Goal: Task Accomplishment & Management: Manage account settings

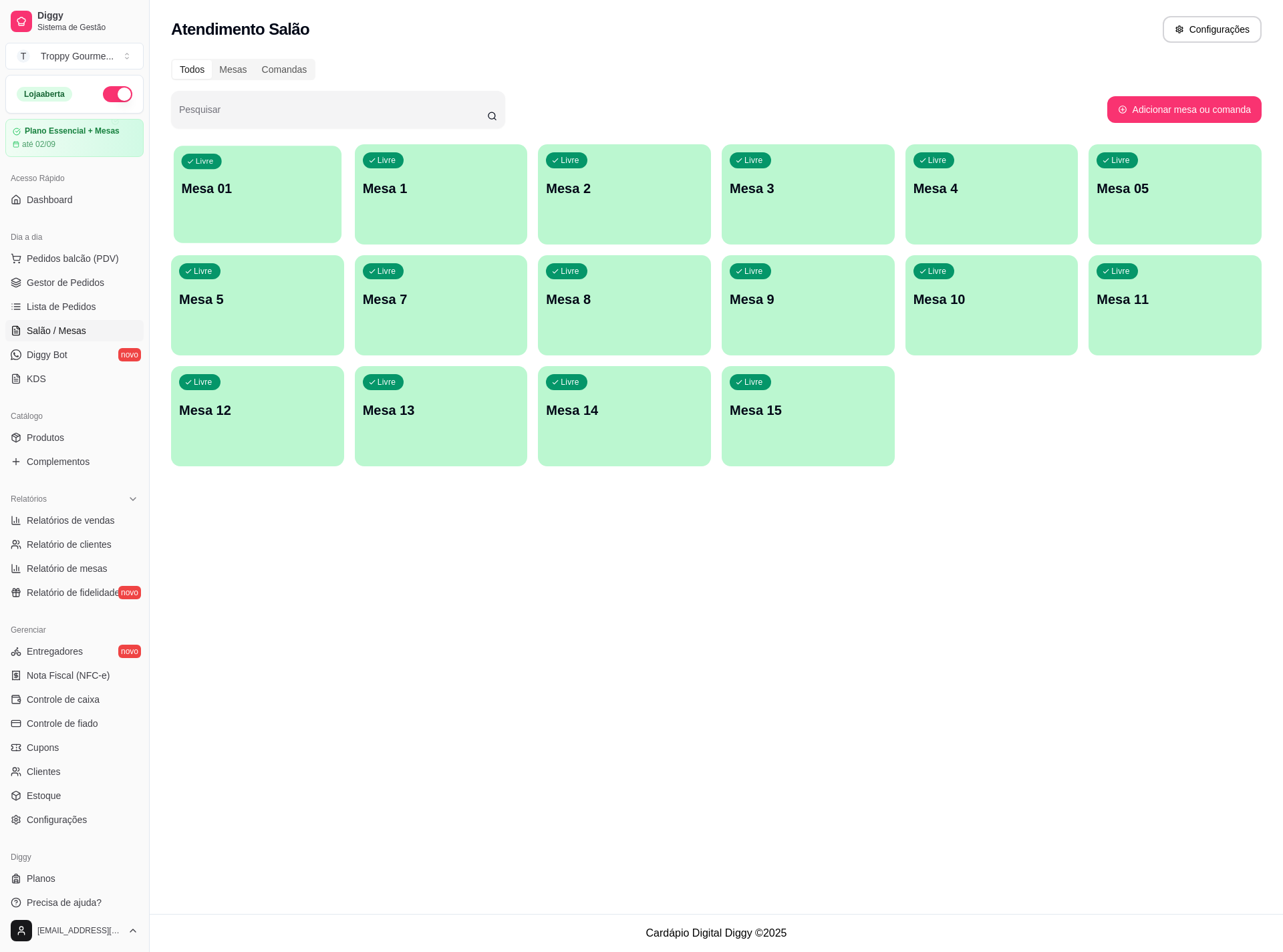
click at [283, 178] on div "Livre Mesa 01" at bounding box center [258, 187] width 167 height 82
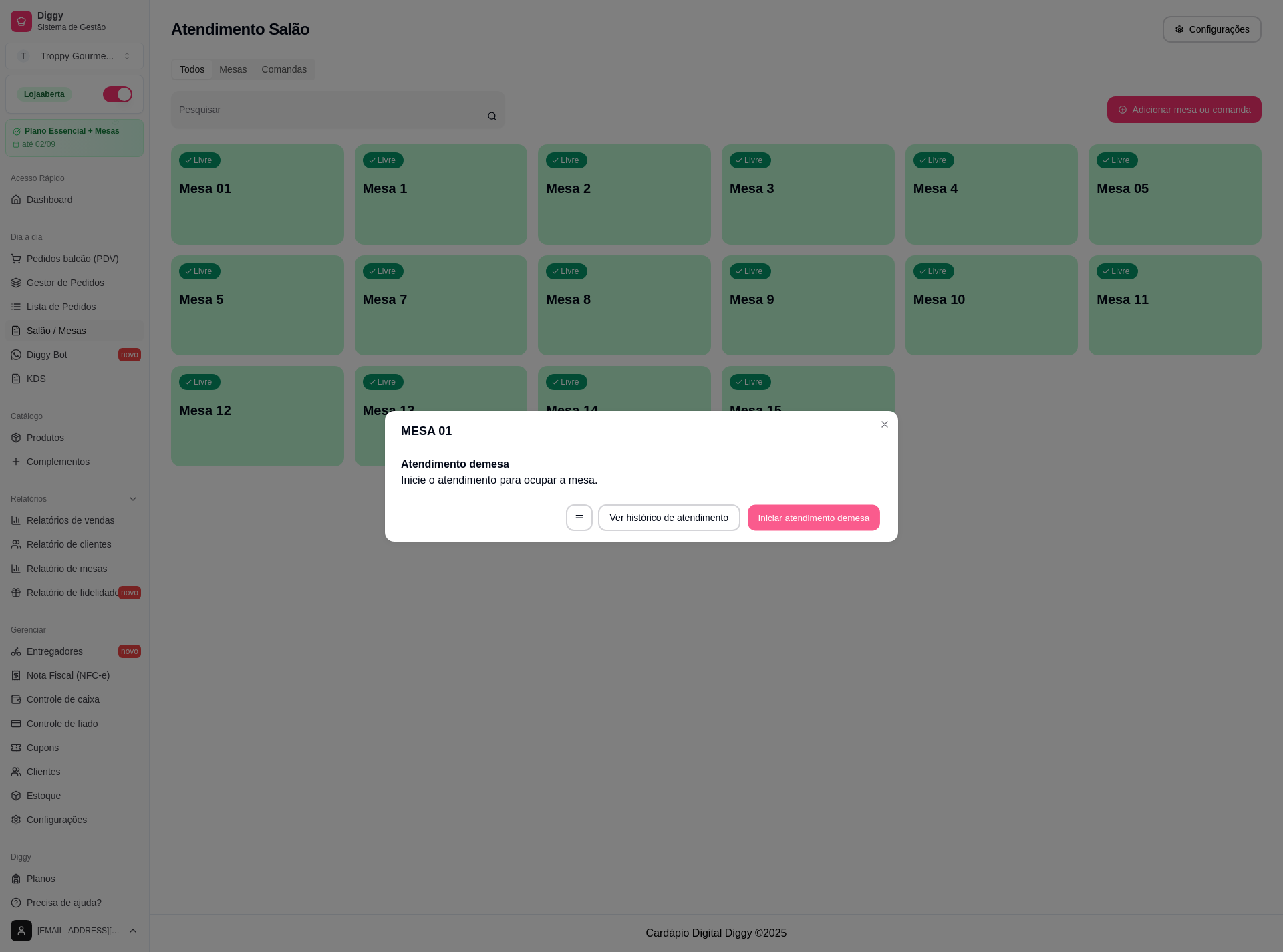
click at [776, 518] on button "Iniciar atendimento de mesa" at bounding box center [814, 517] width 132 height 26
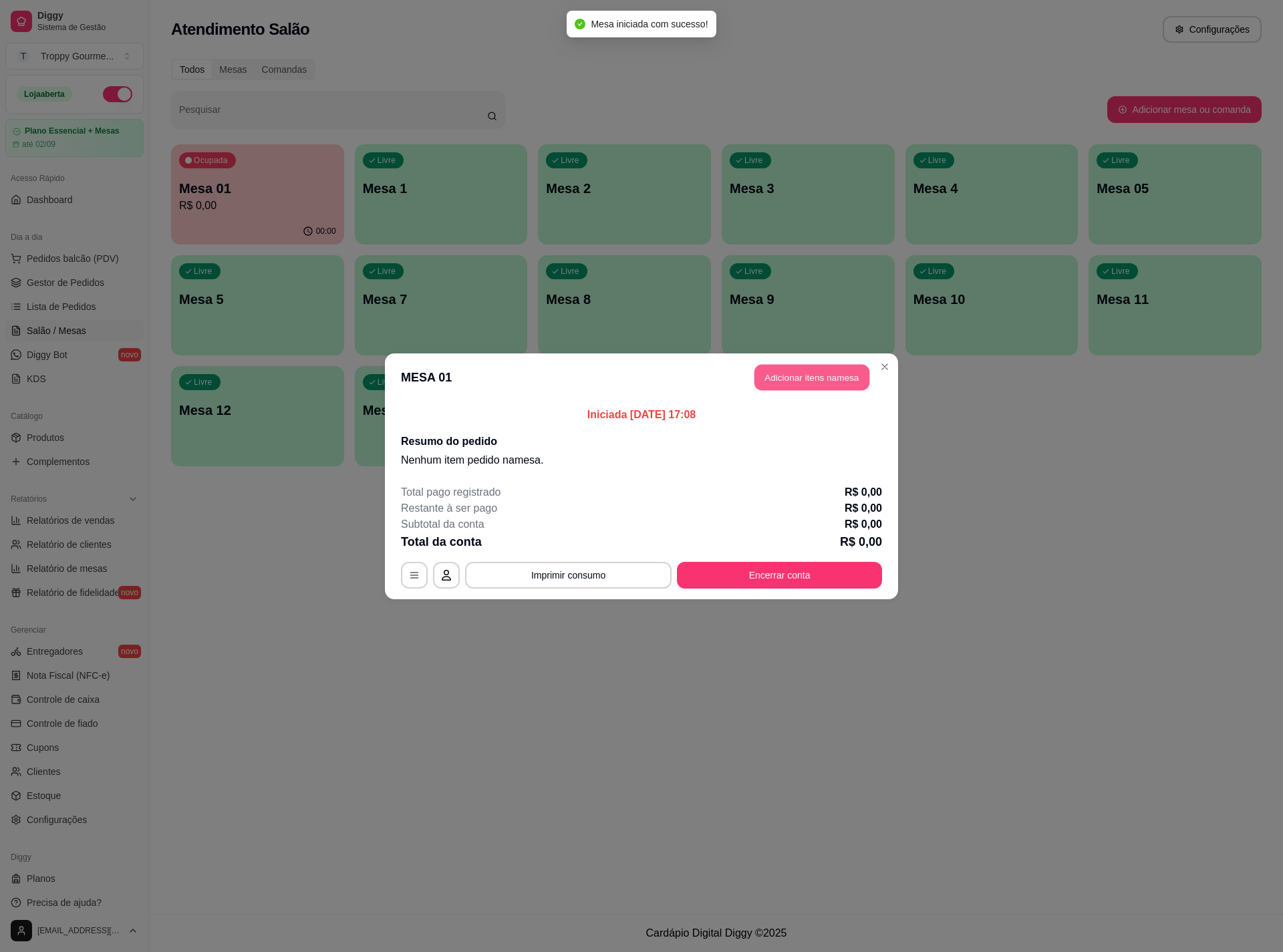
click at [799, 371] on button "Adicionar itens na mesa" at bounding box center [811, 377] width 115 height 26
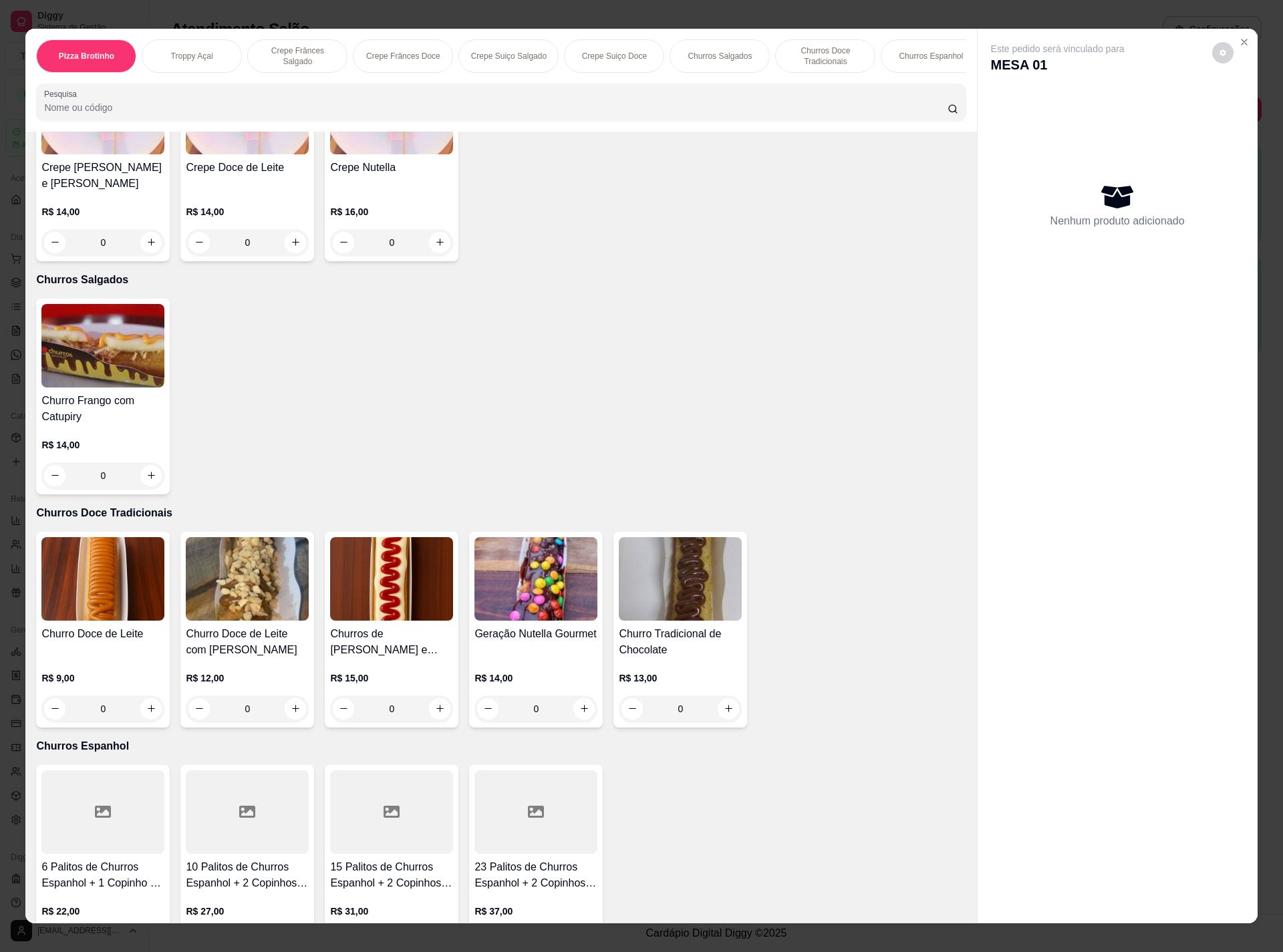
scroll to position [1503, 0]
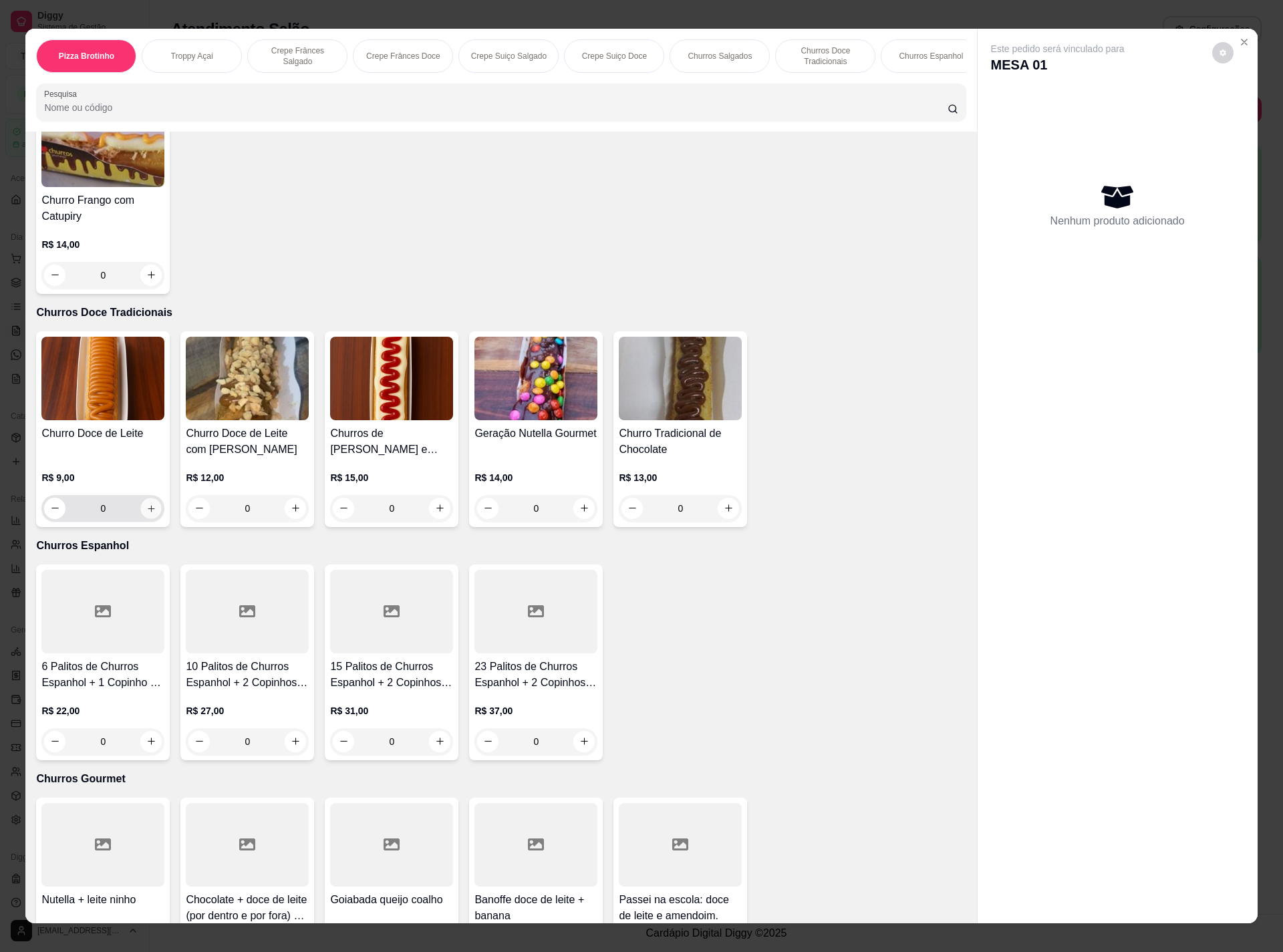
click at [147, 511] on icon "increase-product-quantity" at bounding box center [152, 508] width 10 height 10
type input "1"
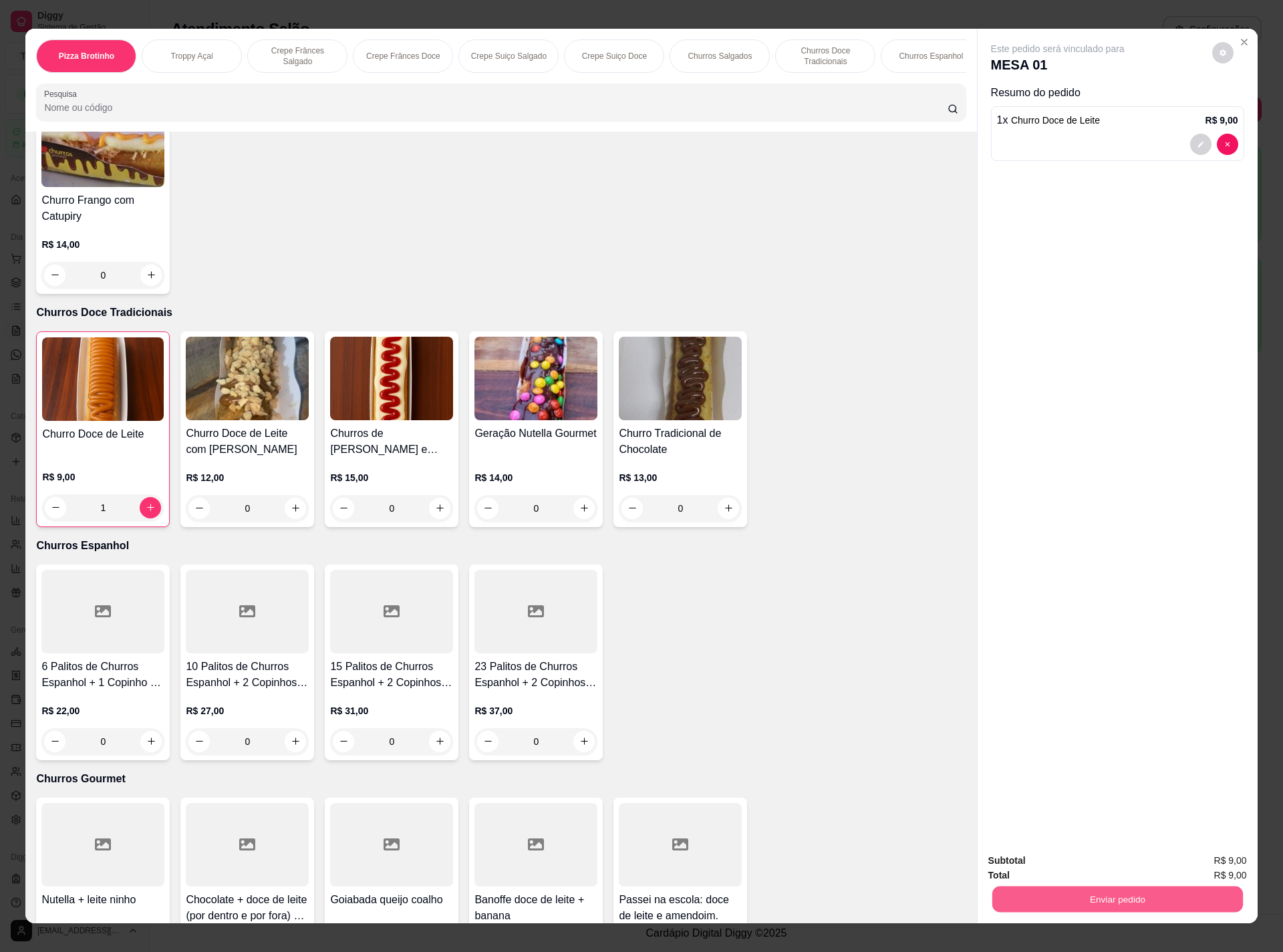
click at [1103, 898] on button "Enviar pedido" at bounding box center [1117, 899] width 250 height 26
click at [1080, 870] on button "Não registrar e enviar pedido" at bounding box center [1070, 865] width 139 height 25
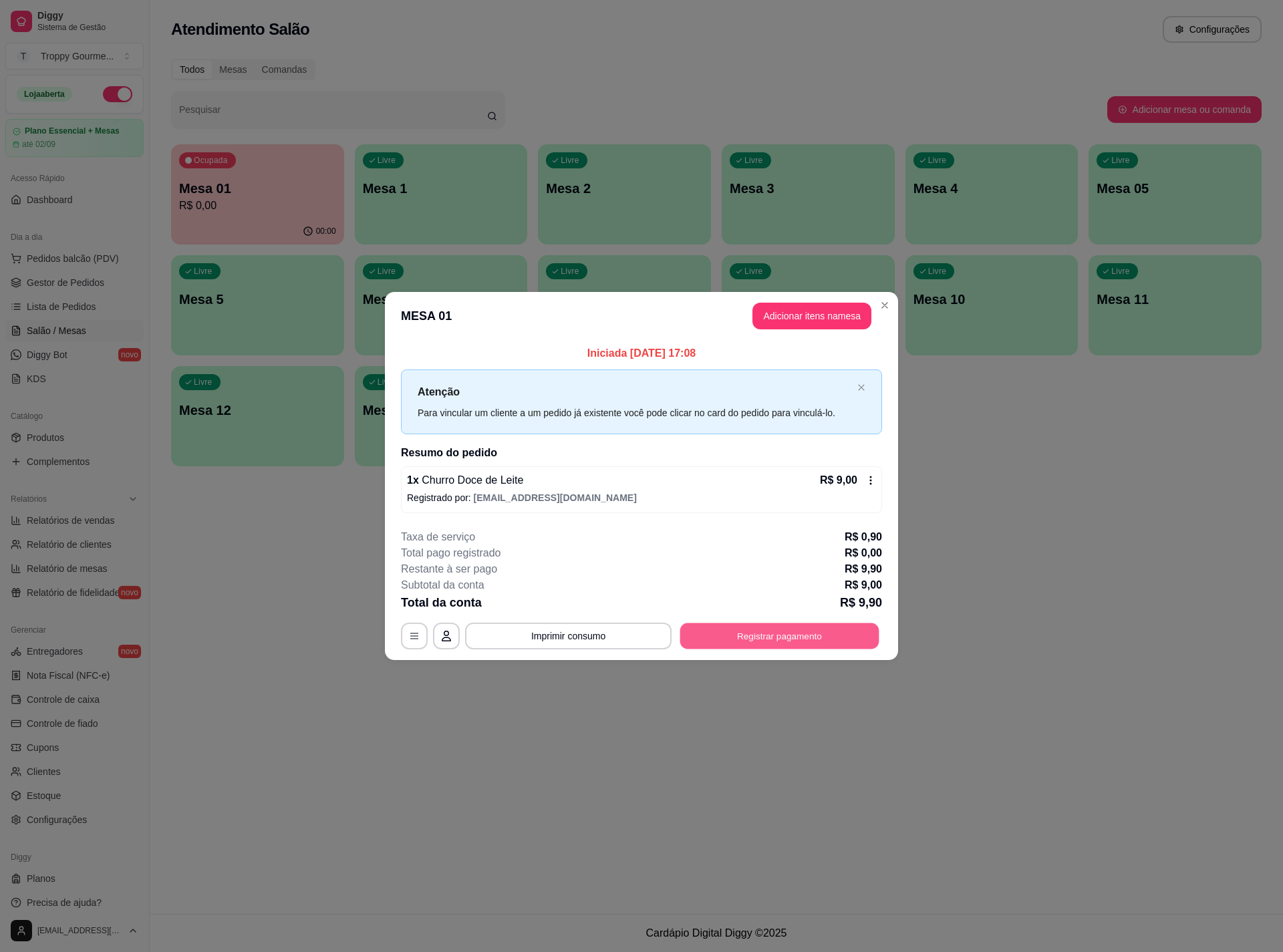
click at [746, 627] on button "Registrar pagamento" at bounding box center [780, 636] width 199 height 26
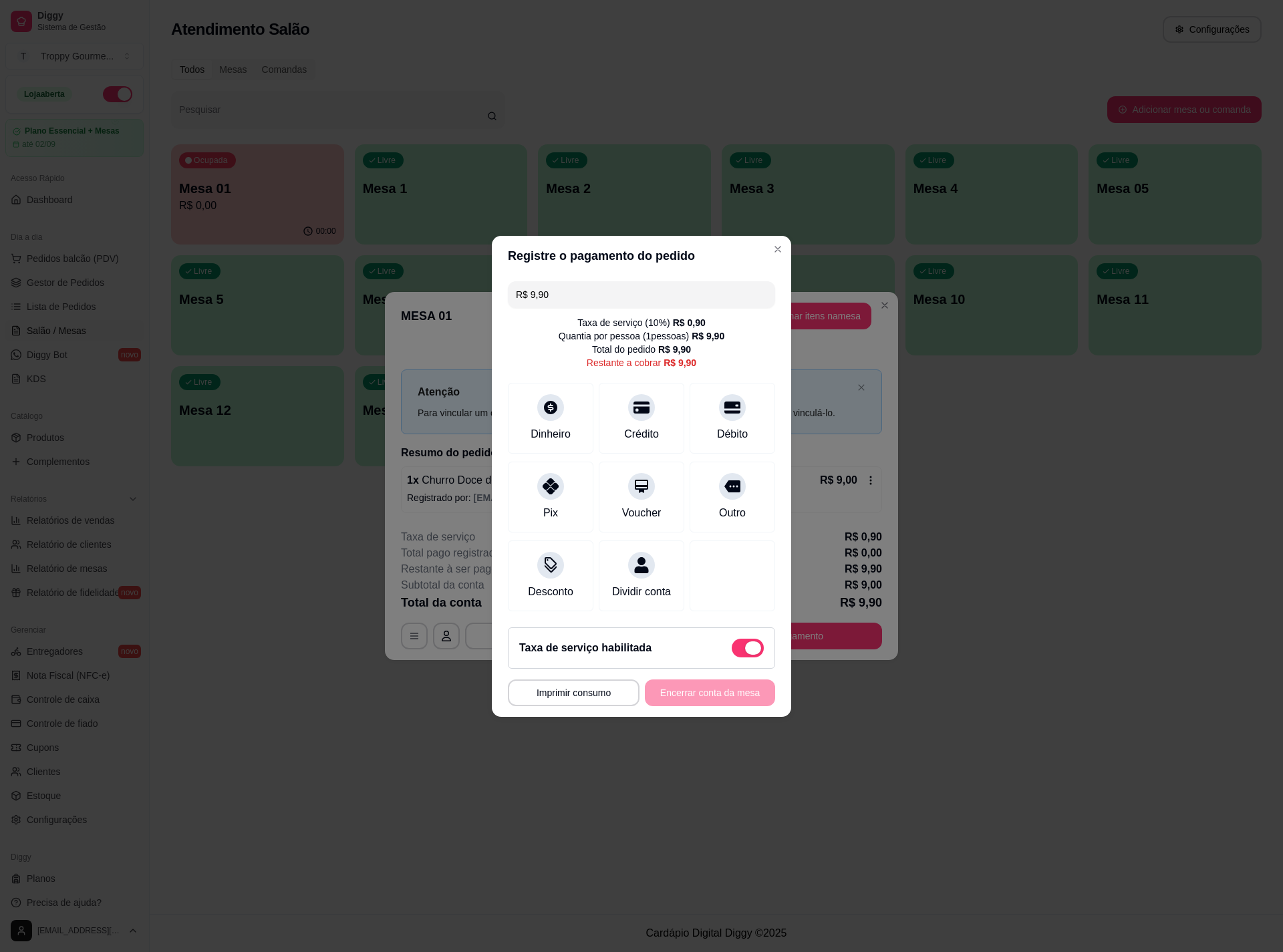
click at [732, 657] on span at bounding box center [748, 648] width 32 height 19
click at [731, 659] on input "checkbox" at bounding box center [736, 654] width 9 height 9
checkbox input "true"
type input "R$ 9,00"
checkbox input "false"
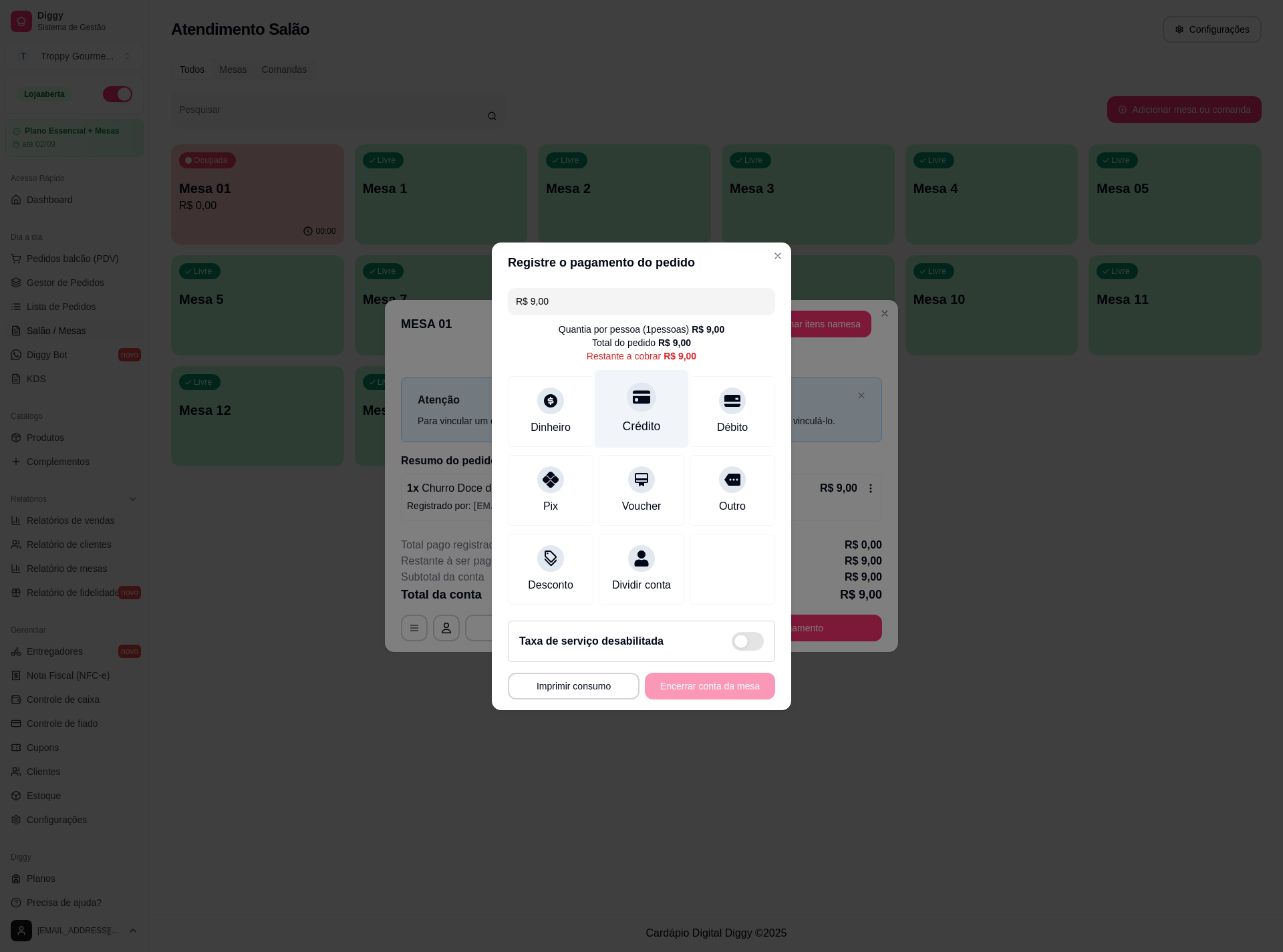
click at [623, 418] on div "Crédito" at bounding box center [641, 426] width 38 height 17
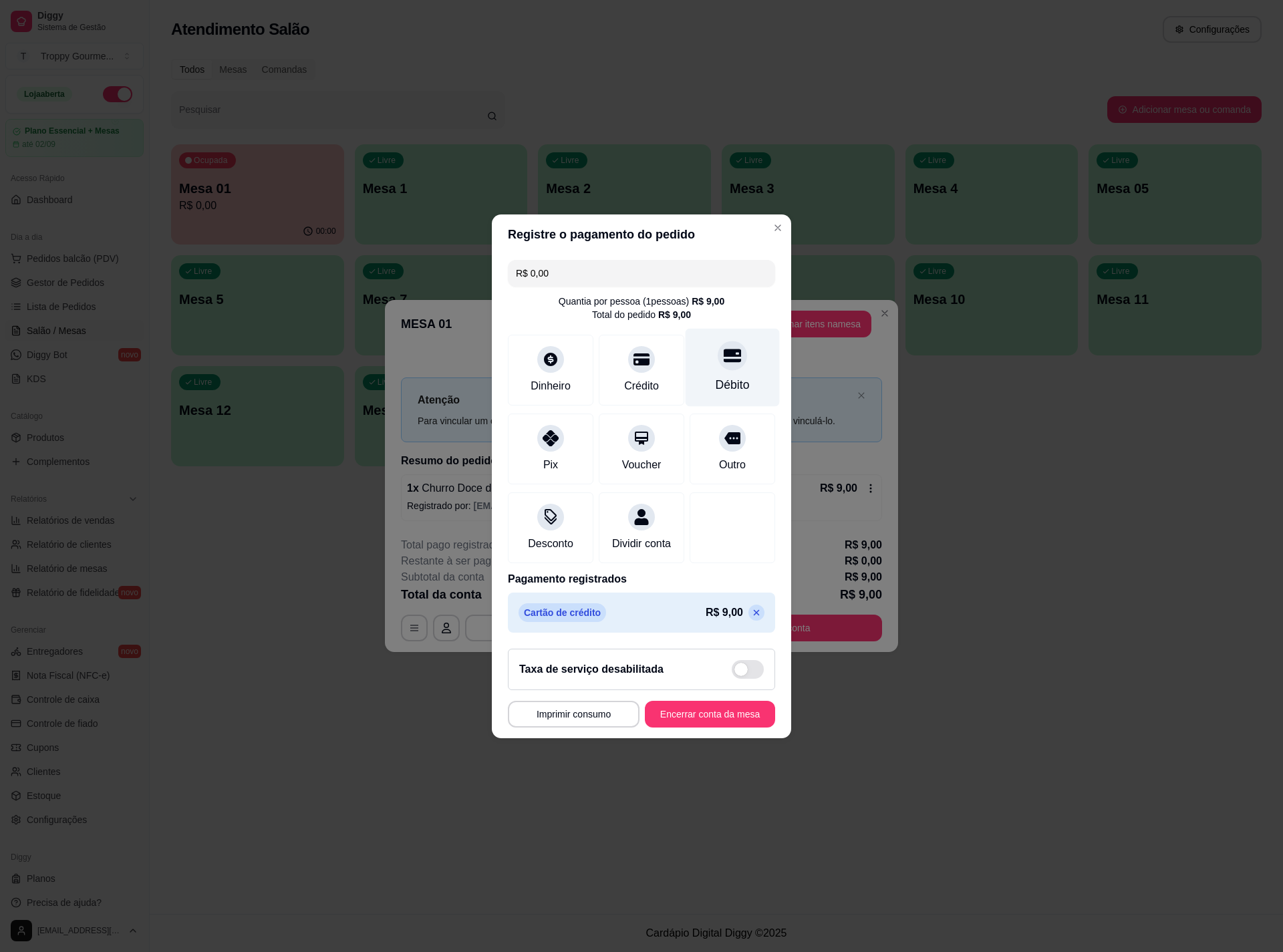
click at [700, 365] on div "Débito" at bounding box center [733, 367] width 94 height 78
click at [751, 618] on icon at bounding box center [756, 612] width 11 height 11
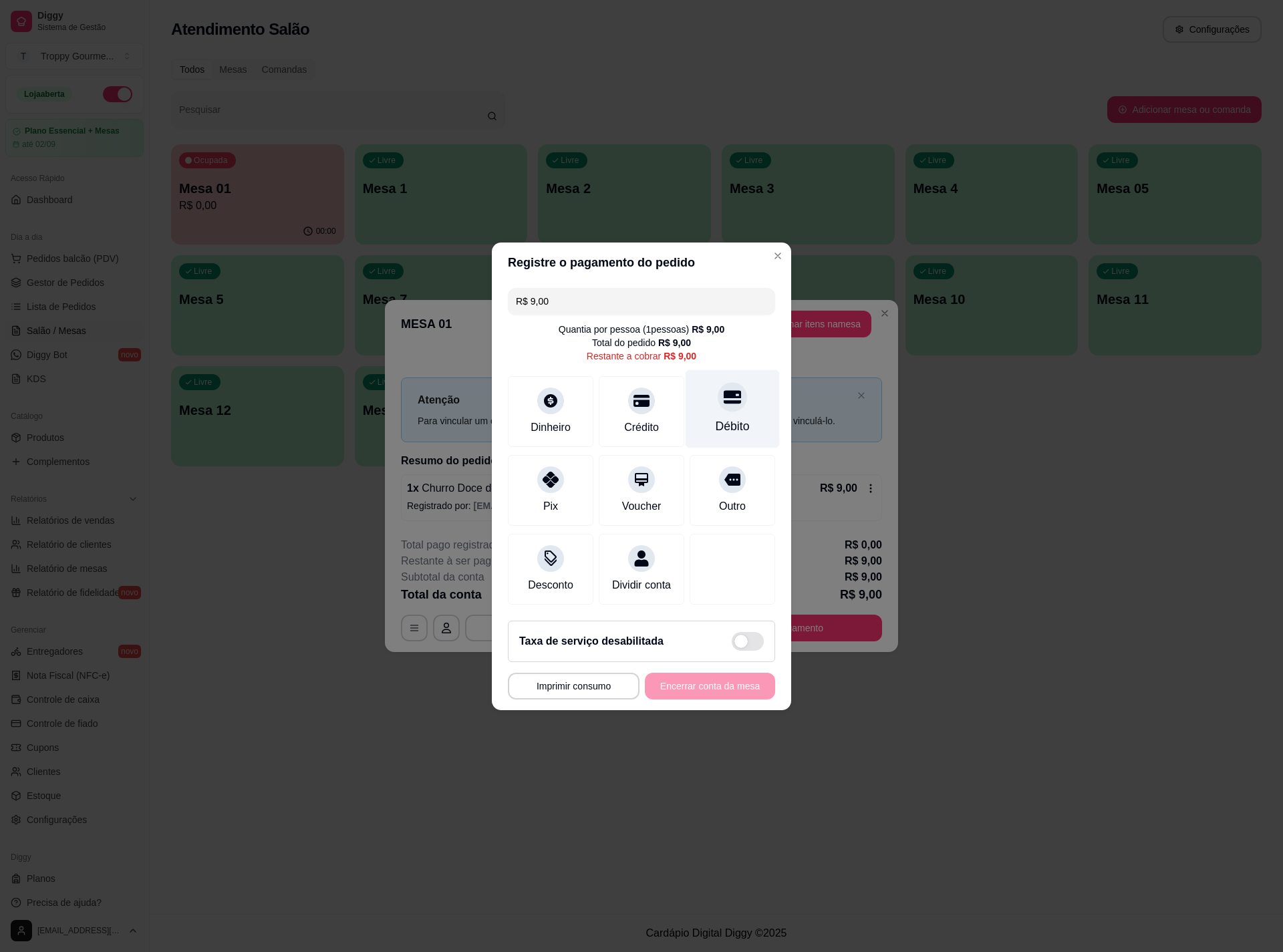
click at [706, 396] on div "Débito" at bounding box center [733, 408] width 94 height 78
type input "R$ 0,00"
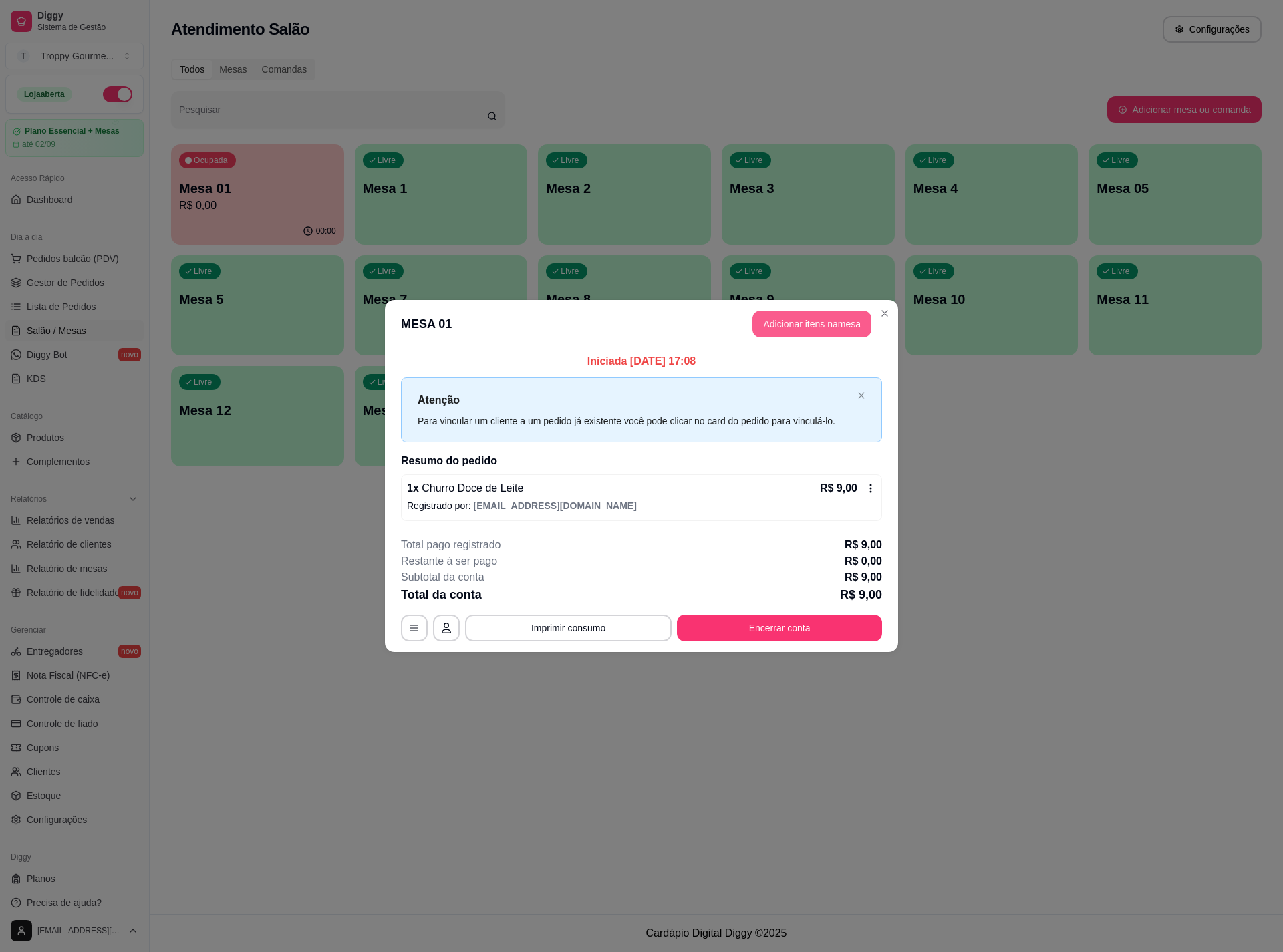
click at [813, 328] on button "Adicionar itens na mesa" at bounding box center [812, 323] width 119 height 26
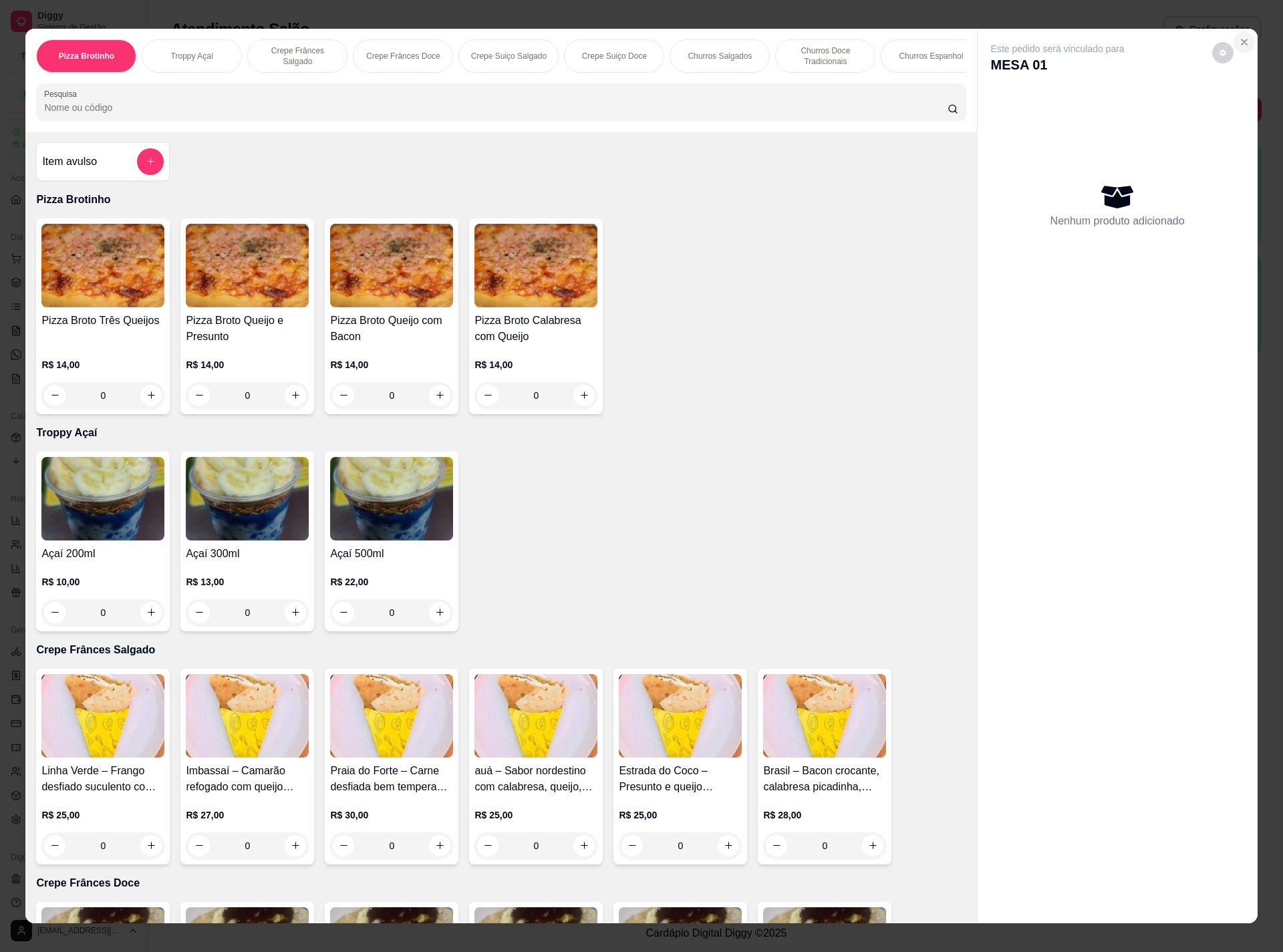
click at [1239, 40] on icon "Close" at bounding box center [1244, 41] width 11 height 11
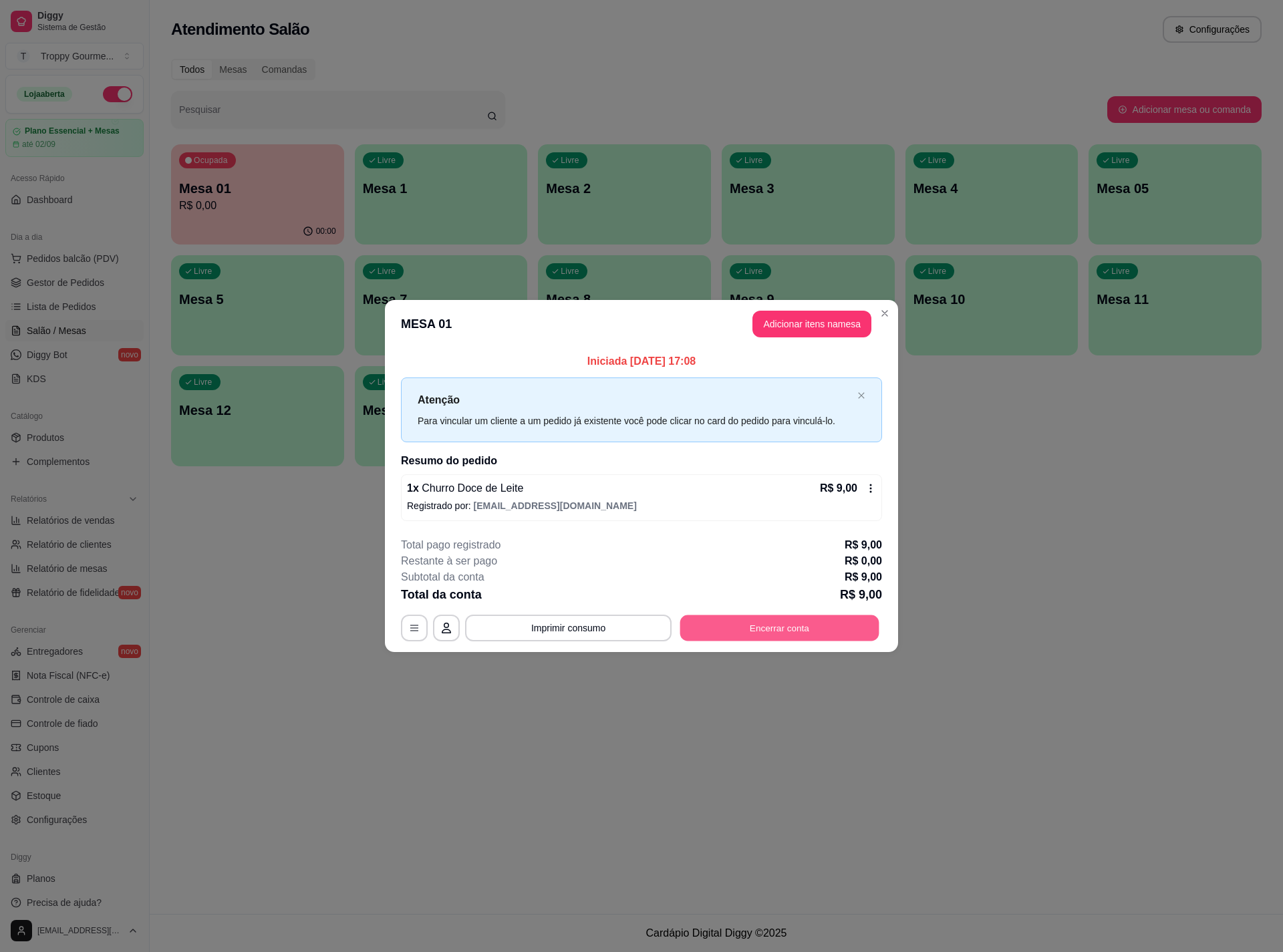
click at [756, 618] on button "Encerrar conta" at bounding box center [780, 628] width 199 height 26
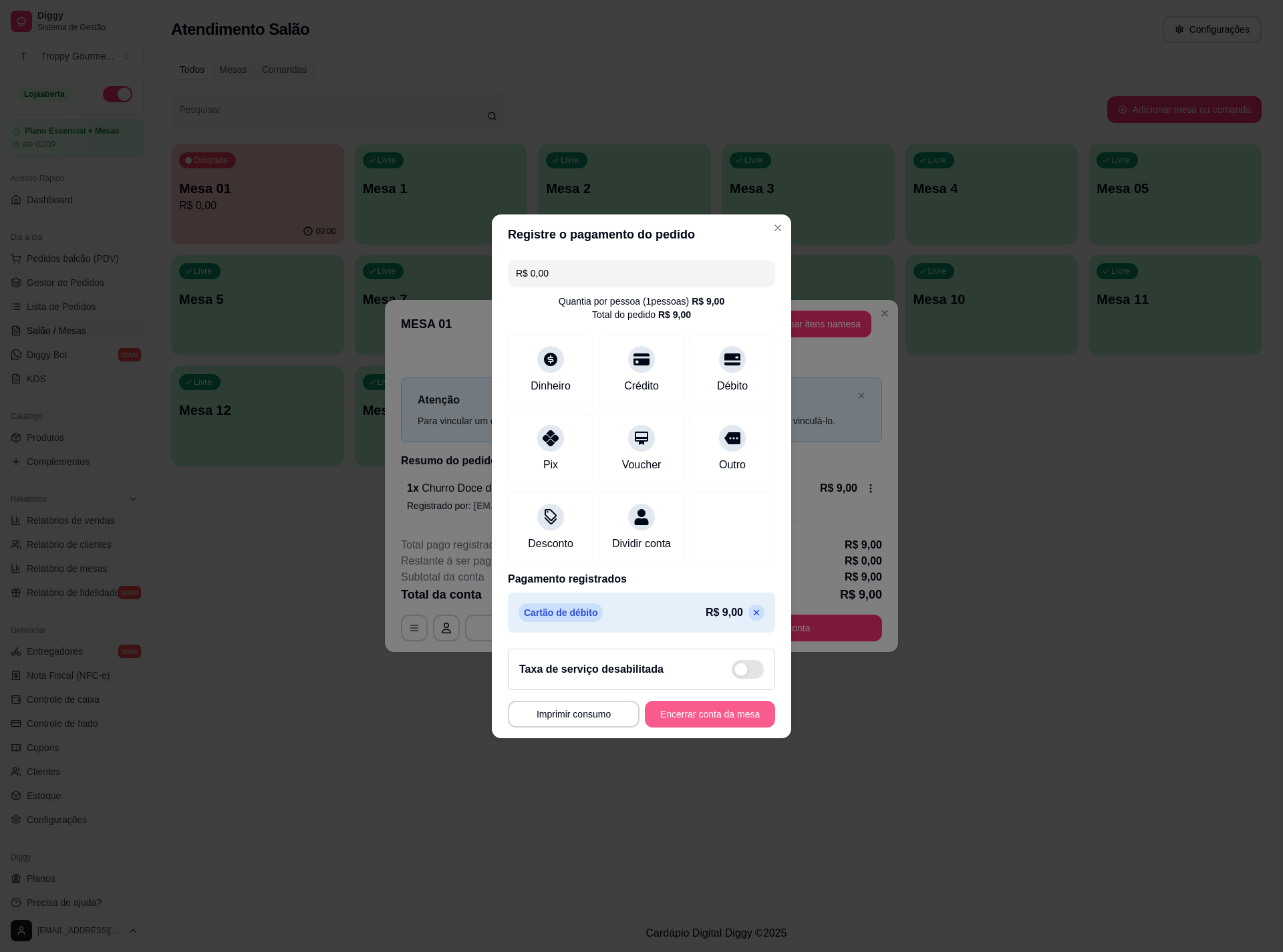
click at [726, 717] on button "Encerrar conta da mesa" at bounding box center [710, 714] width 130 height 26
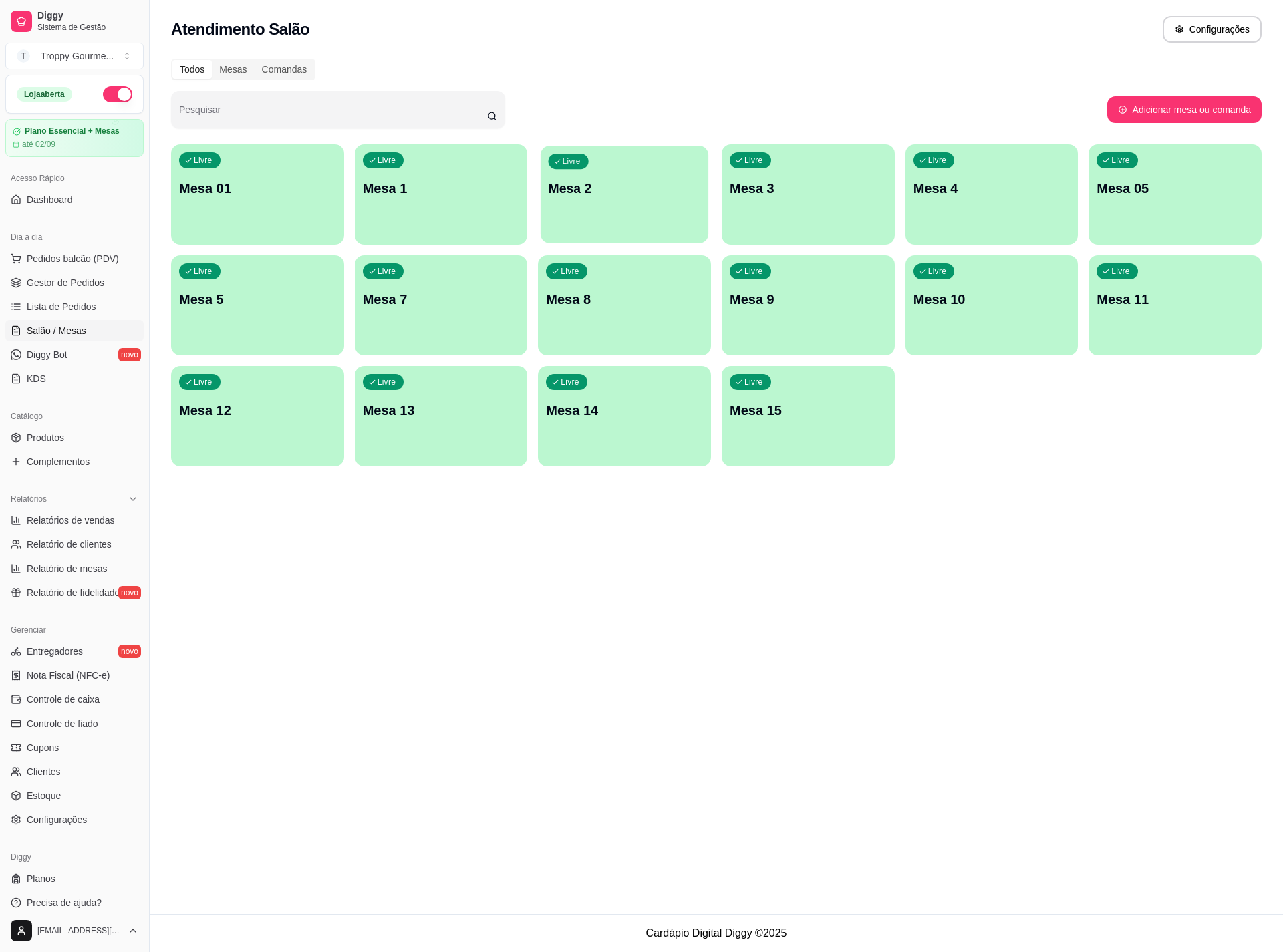
click at [580, 173] on div "Livre Mesa 2" at bounding box center [624, 187] width 167 height 82
click at [756, 411] on p "Mesa 15" at bounding box center [808, 410] width 157 height 19
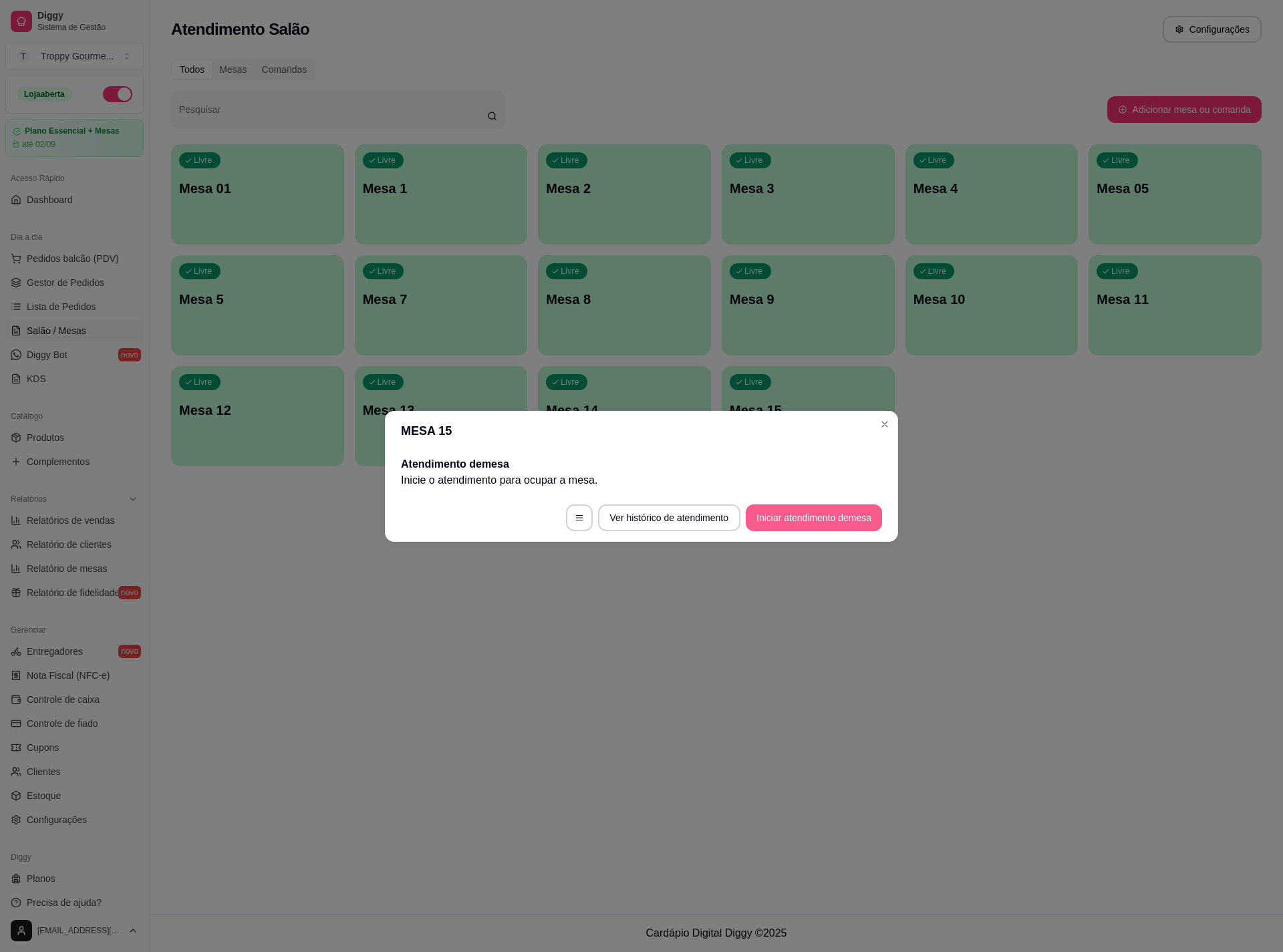
click at [799, 511] on button "Iniciar atendimento de mesa" at bounding box center [814, 517] width 137 height 26
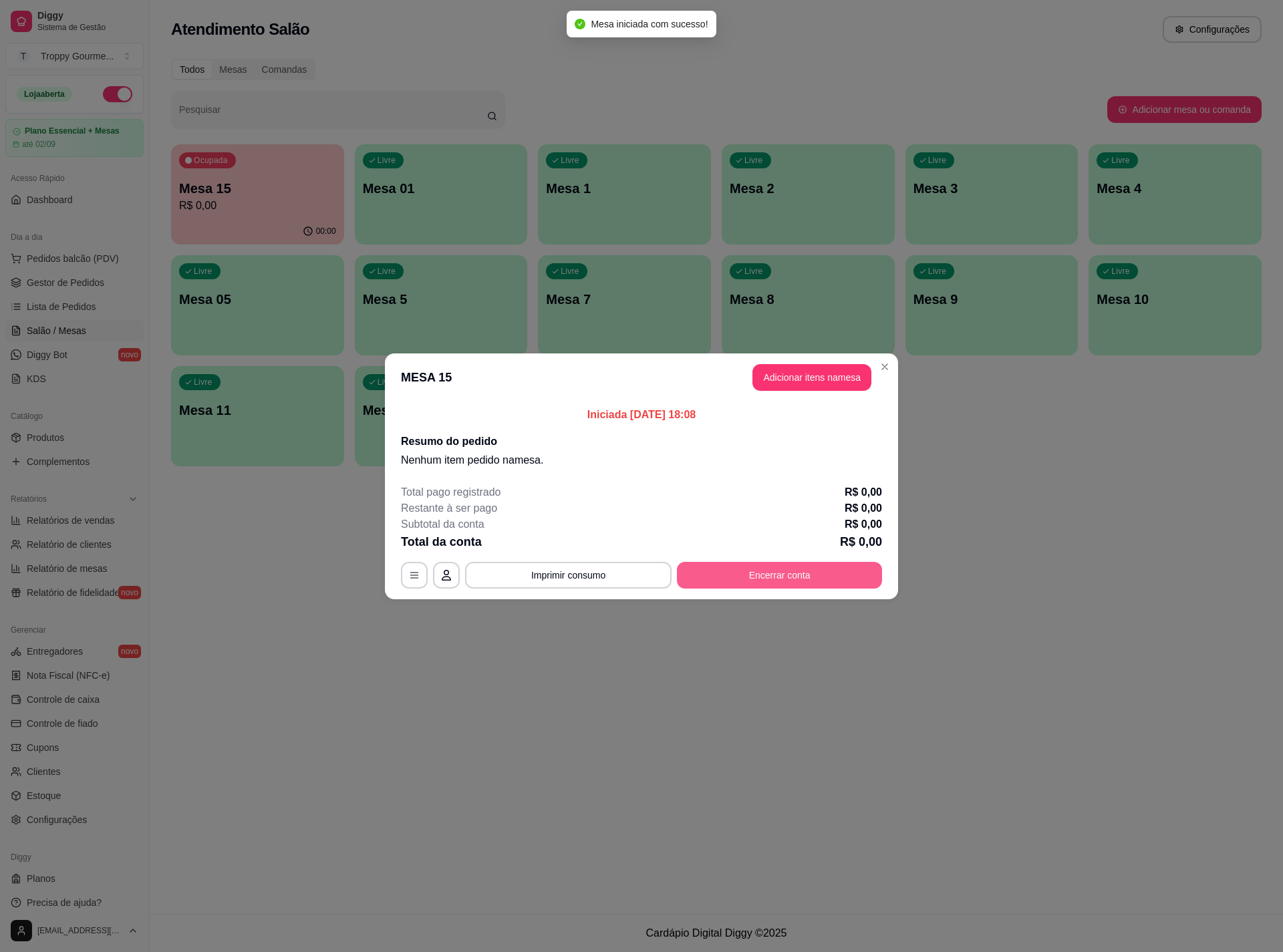
click at [766, 563] on button "Encerrar conta" at bounding box center [779, 574] width 205 height 26
click at [832, 373] on button "Adicionar itens na mesa" at bounding box center [812, 377] width 119 height 26
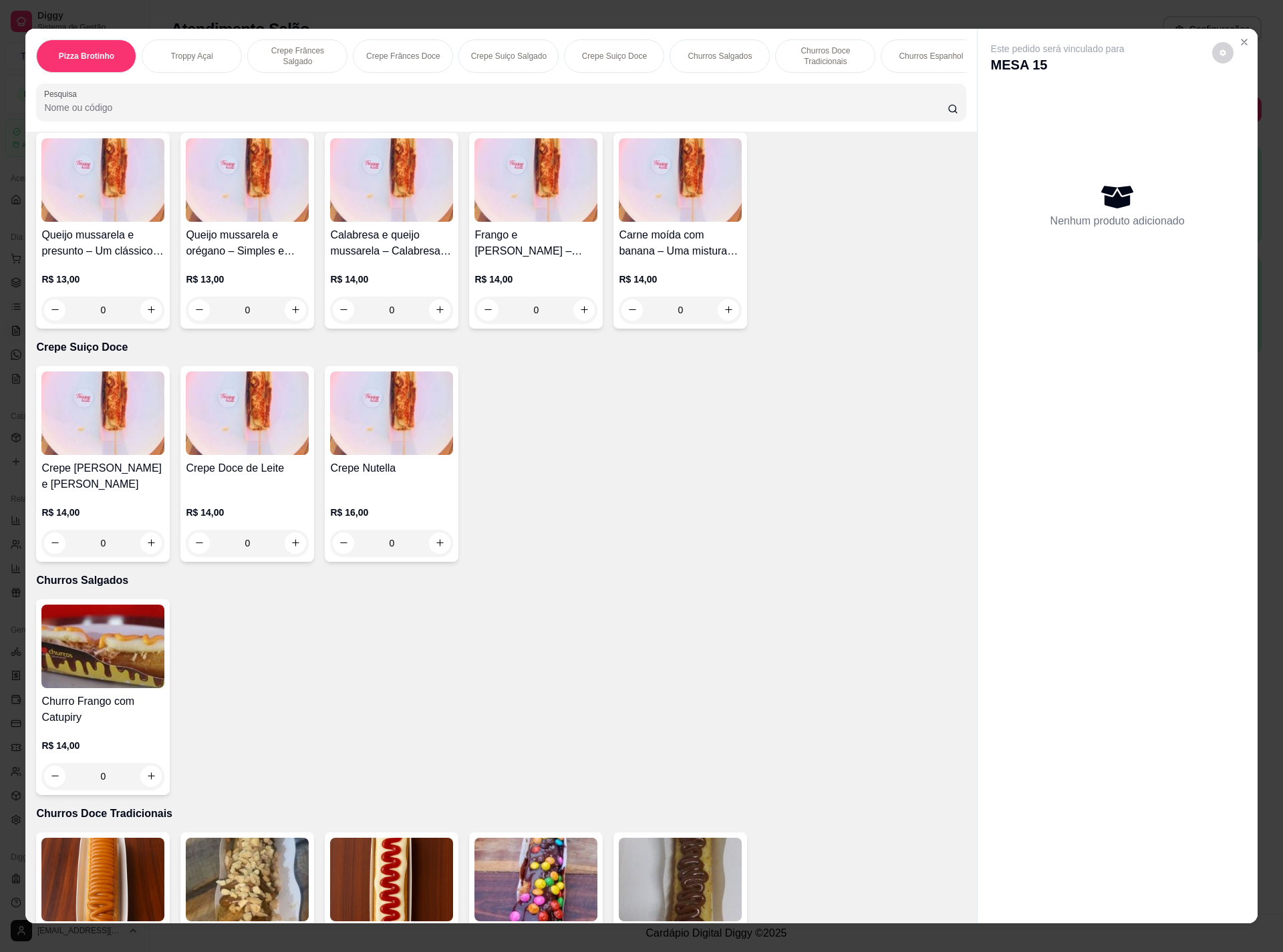
scroll to position [802, 0]
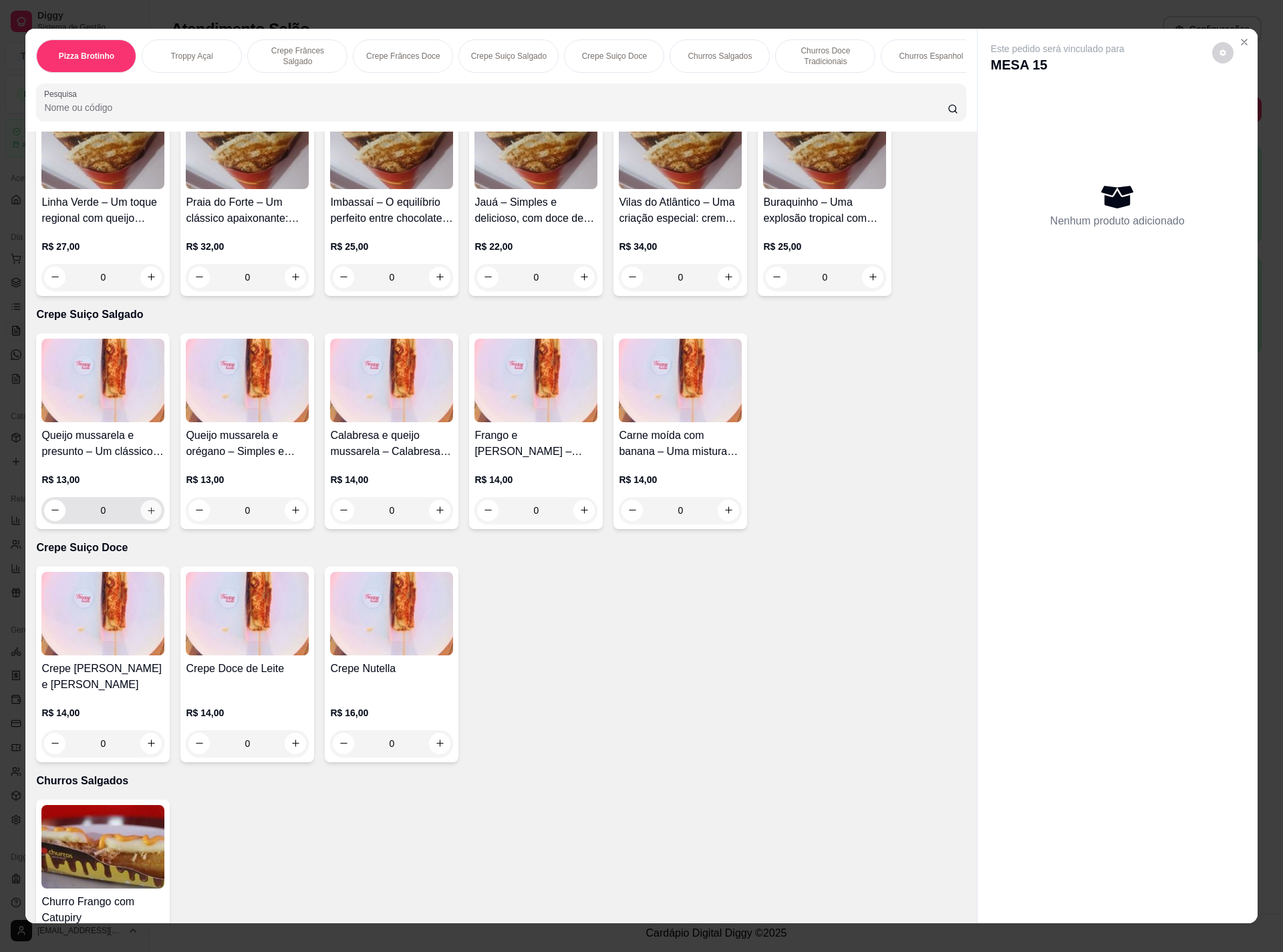
click at [141, 520] on button "increase-product-quantity" at bounding box center [151, 510] width 21 height 21
type input "1"
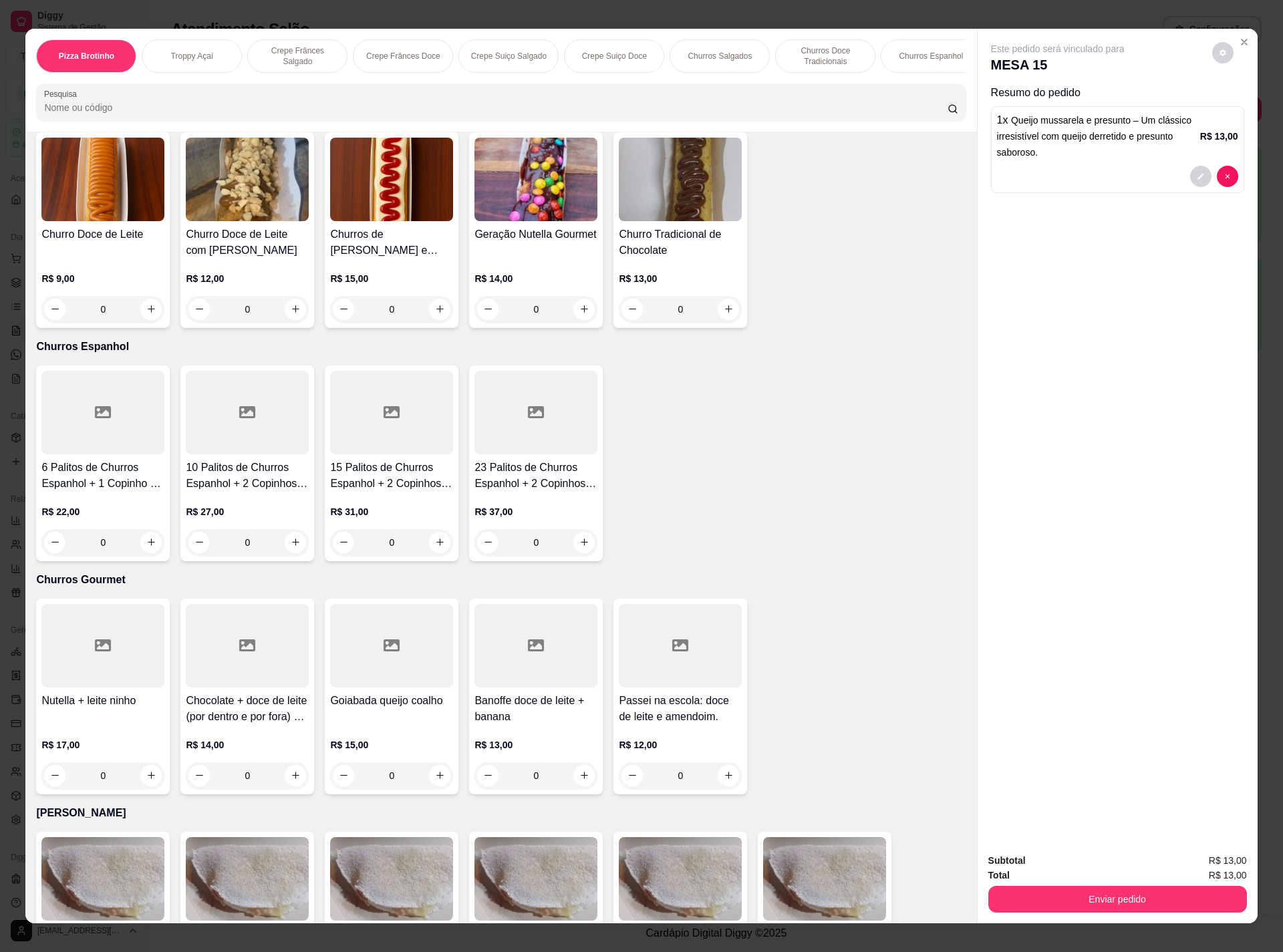
scroll to position [1603, 0]
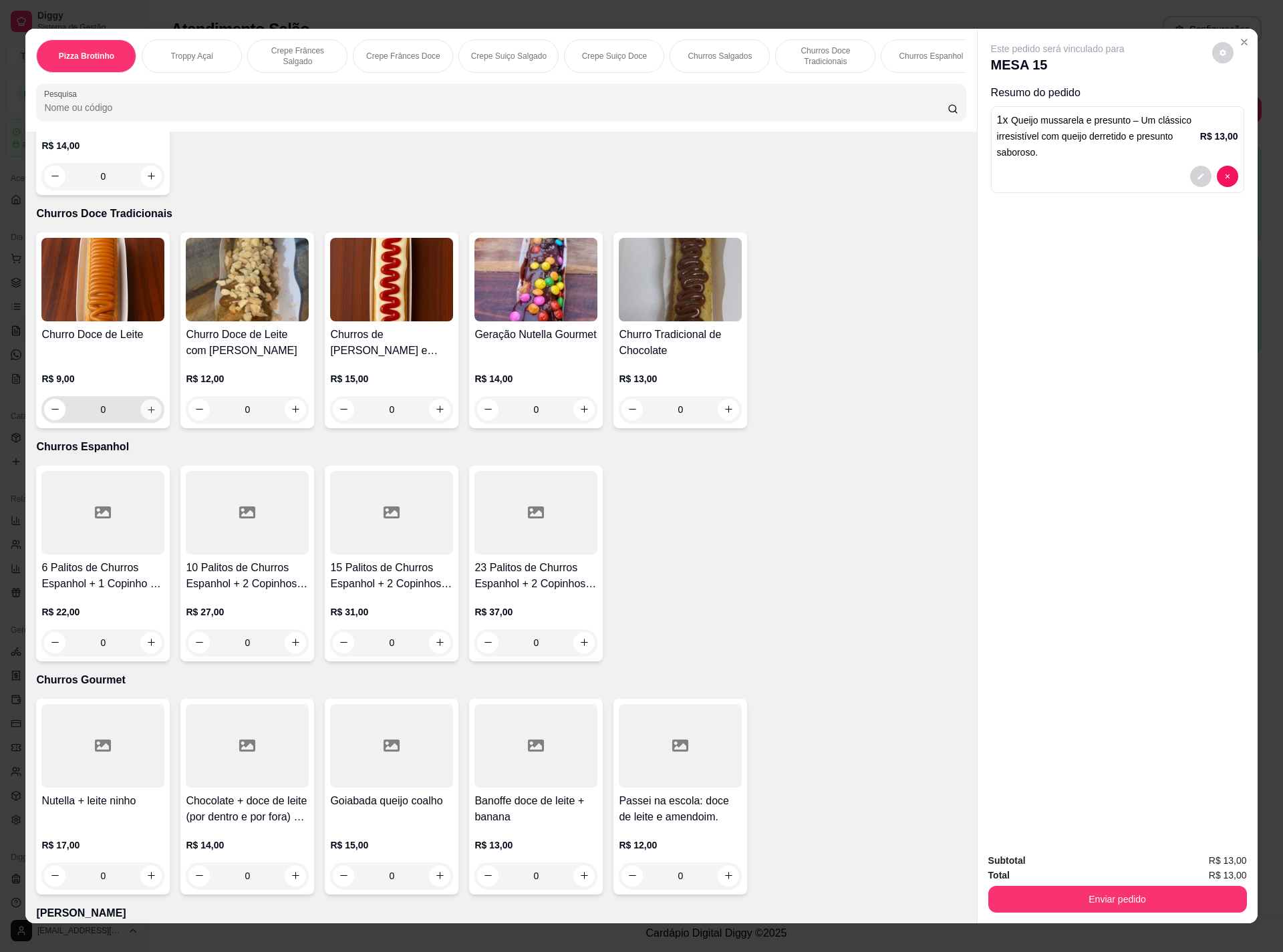
click at [147, 411] on icon "increase-product-quantity" at bounding box center [152, 409] width 10 height 10
type input "1"
click at [1106, 902] on button "Enviar pedido" at bounding box center [1117, 899] width 250 height 26
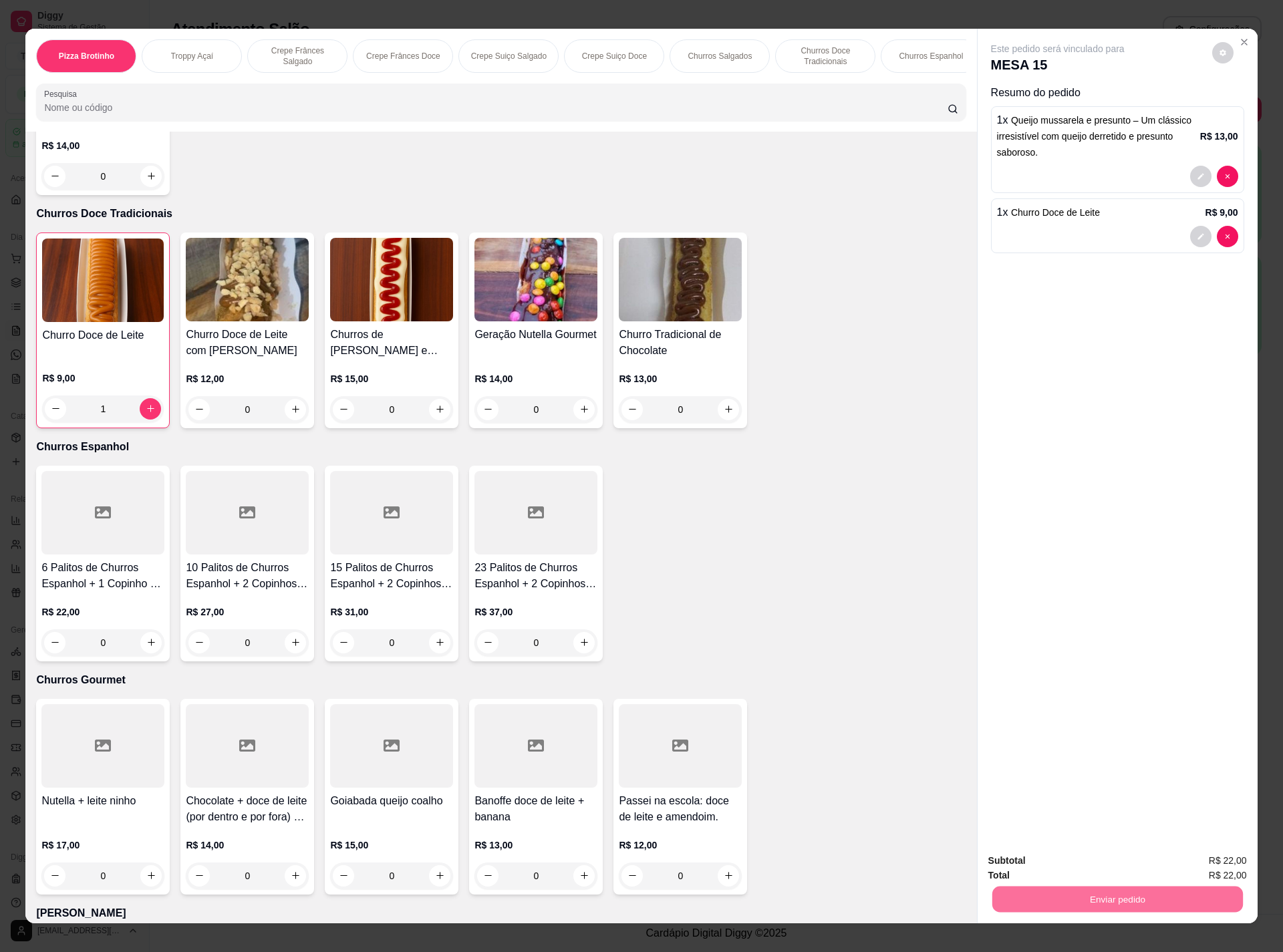
click at [1097, 868] on button "Não registrar e enviar pedido" at bounding box center [1070, 865] width 139 height 25
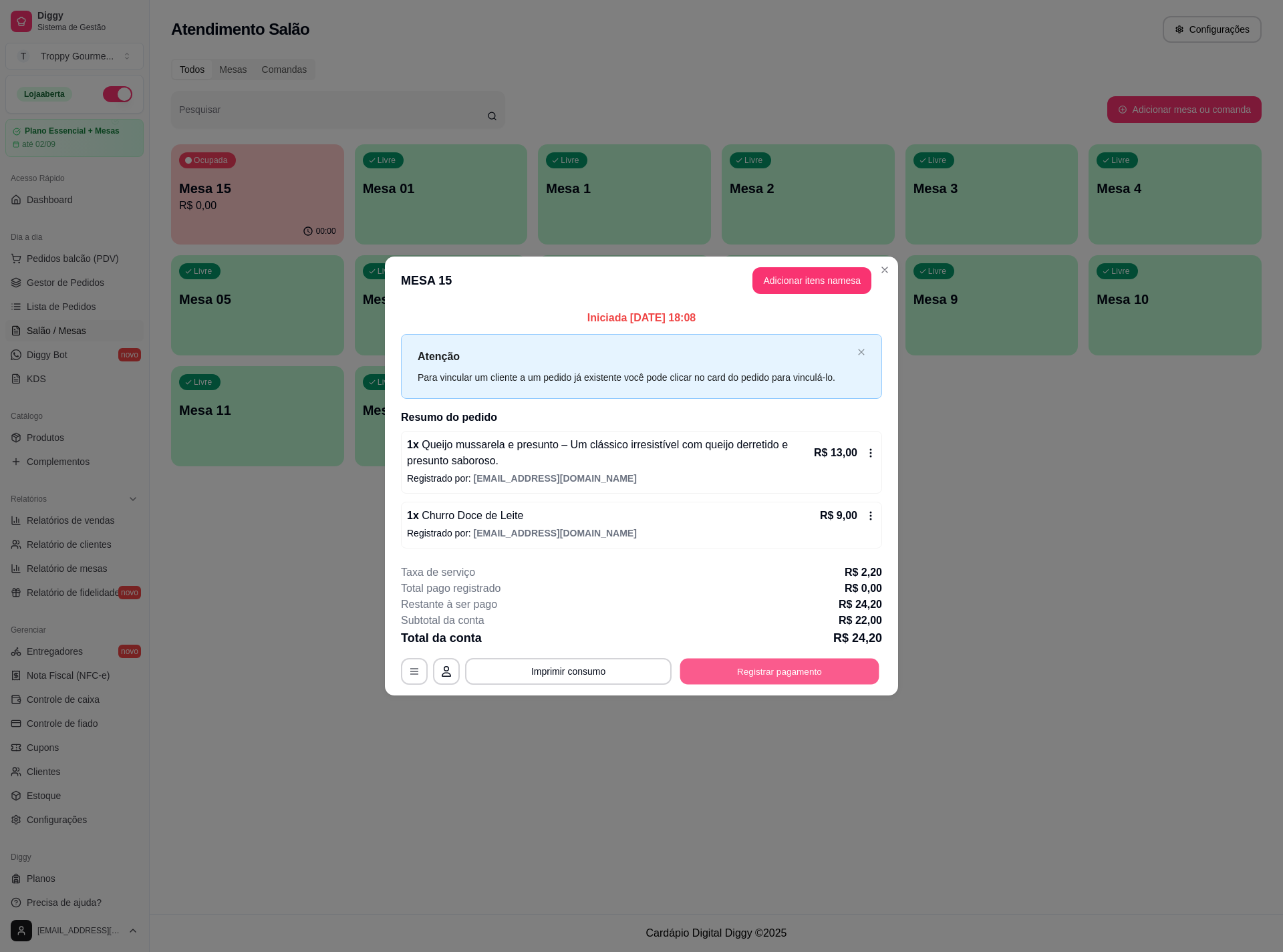
click at [774, 670] on button "Registrar pagamento" at bounding box center [780, 672] width 199 height 26
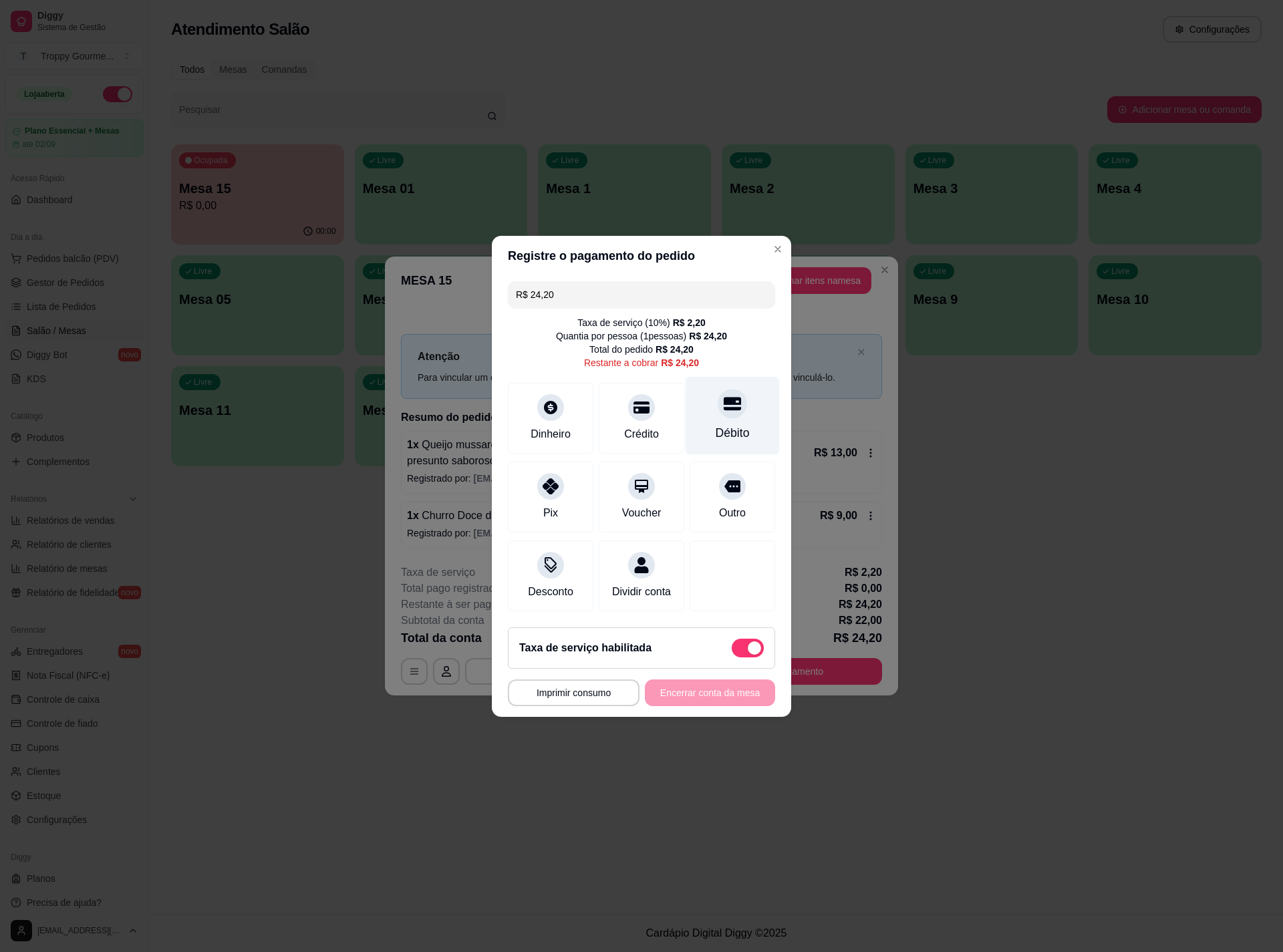
click at [734, 399] on div "Débito" at bounding box center [733, 415] width 94 height 78
type input "R$ 0,00"
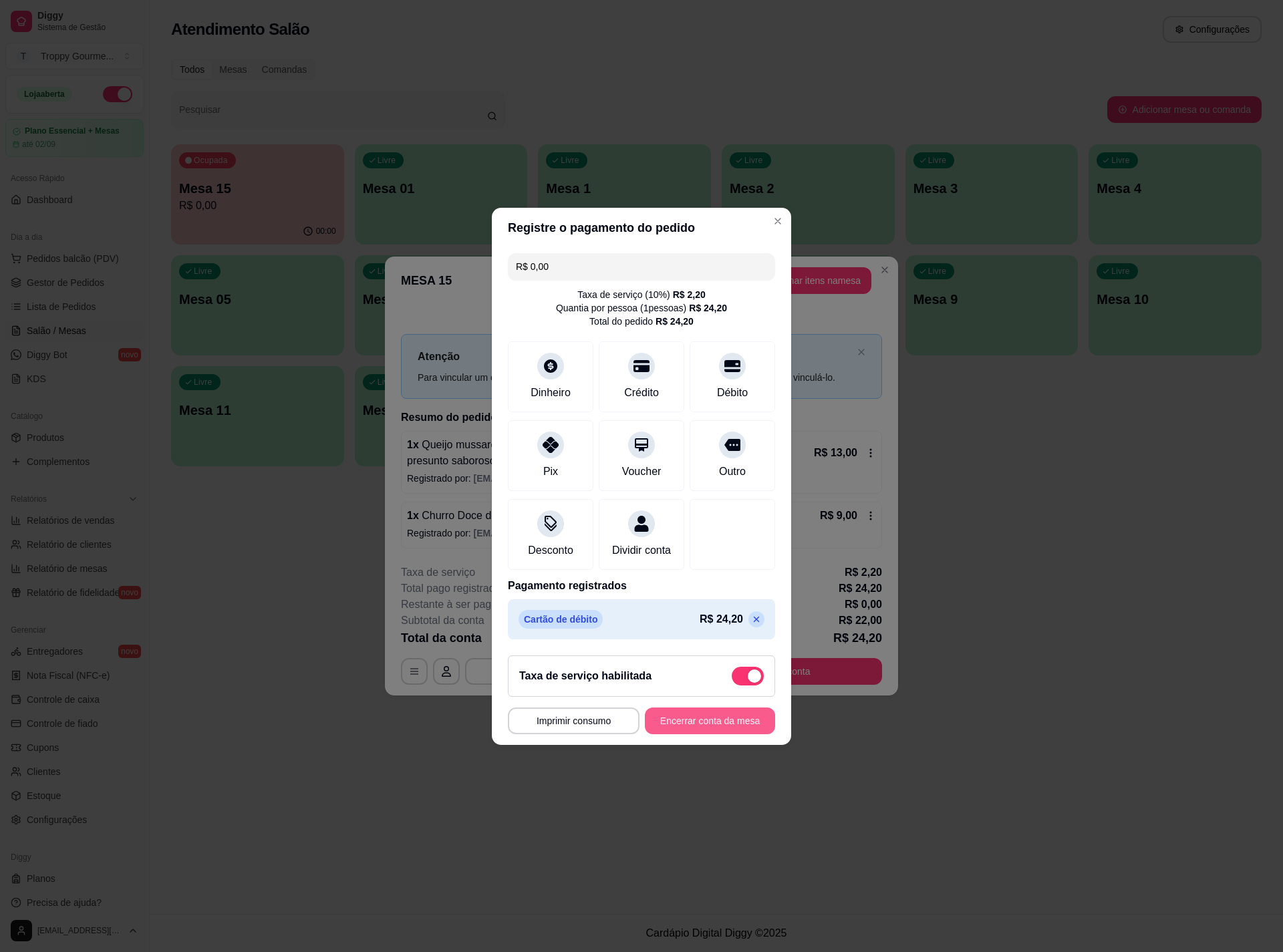
click at [680, 724] on button "Encerrar conta da mesa" at bounding box center [710, 720] width 130 height 26
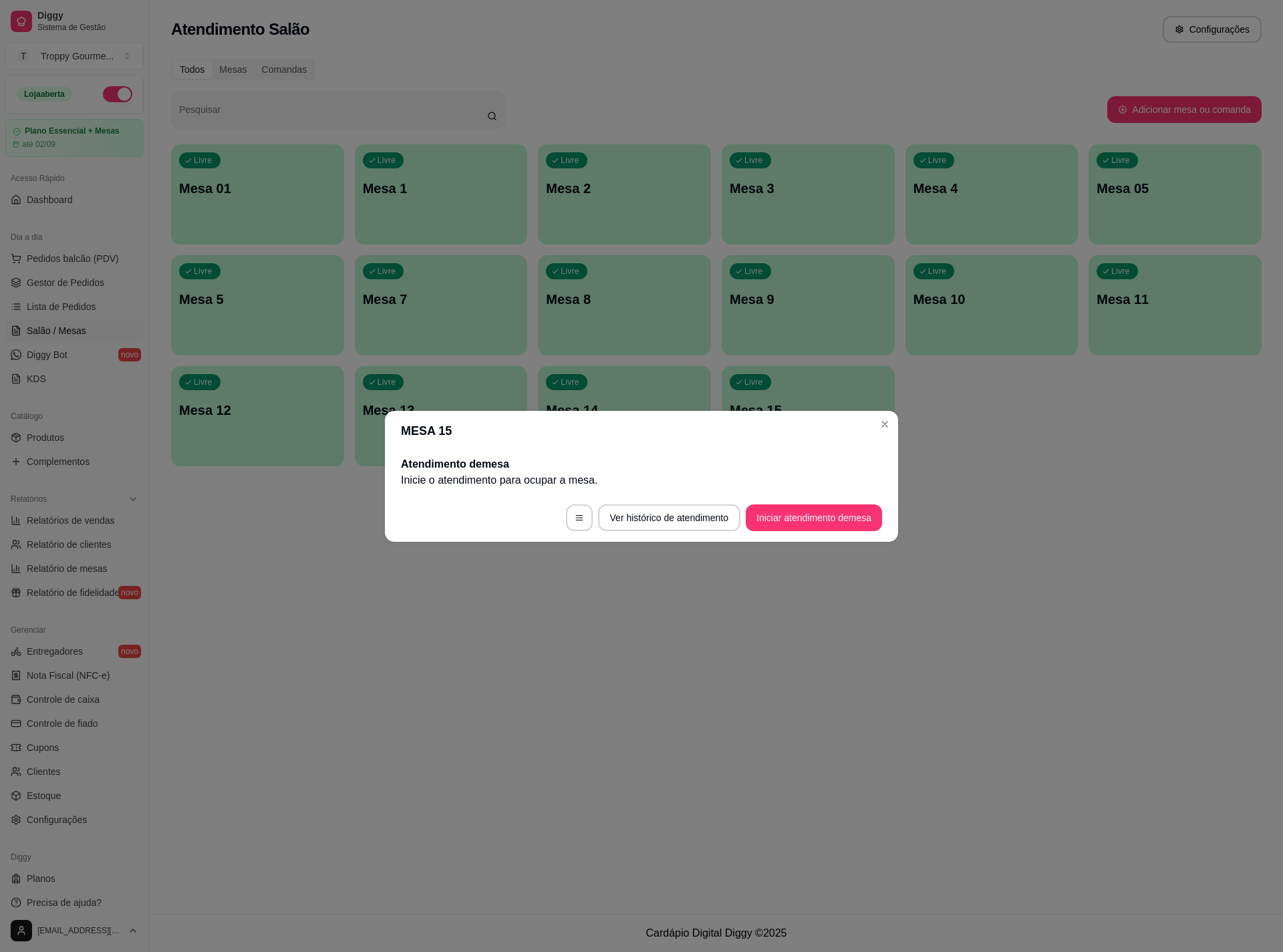
click at [873, 425] on header "MESA 15" at bounding box center [641, 431] width 513 height 40
